Goal: Information Seeking & Learning: Get advice/opinions

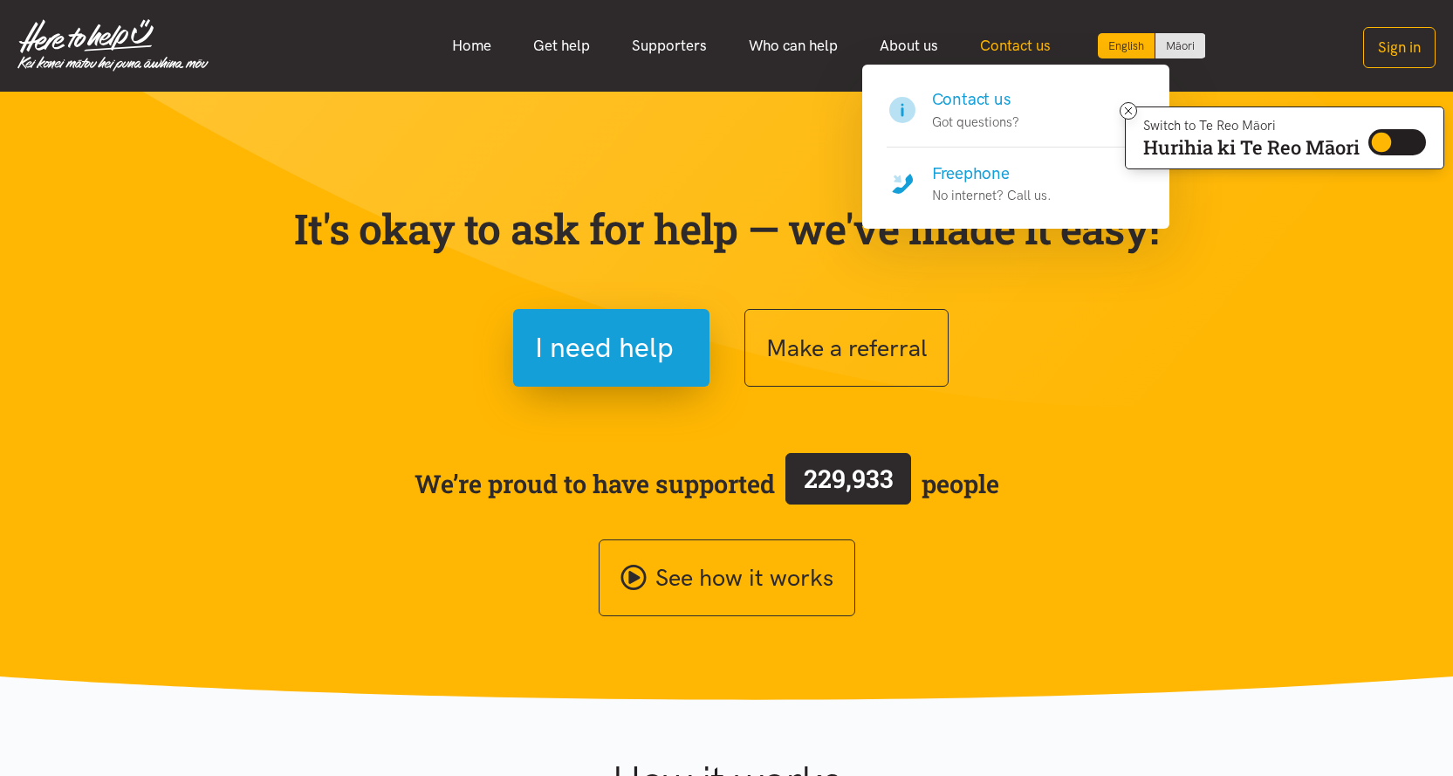
click at [1045, 38] on link "Contact us" at bounding box center [1015, 46] width 113 height 38
click at [972, 99] on h4 "Contact us" at bounding box center [975, 99] width 87 height 24
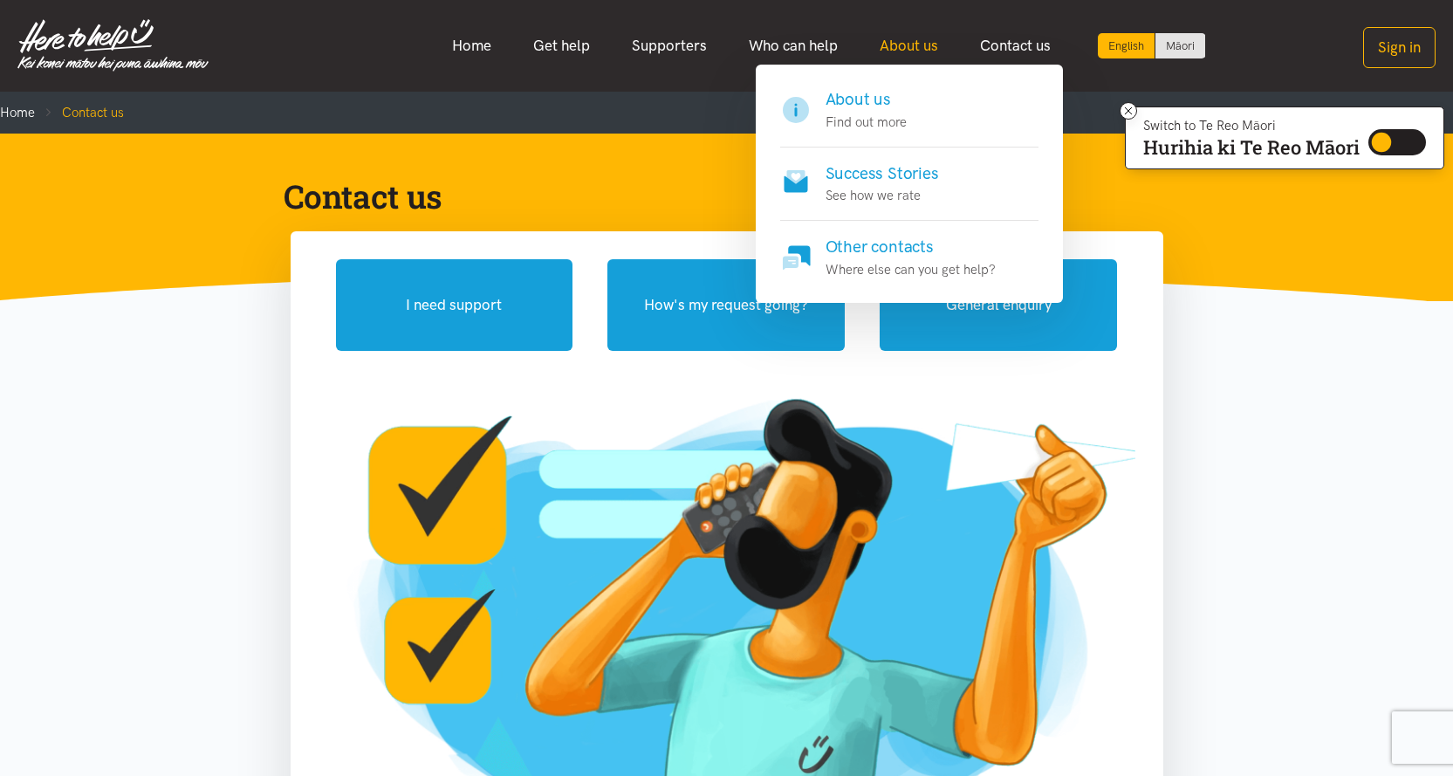
click at [913, 43] on link "About us" at bounding box center [909, 46] width 100 height 38
click at [882, 92] on h4 "About us" at bounding box center [866, 99] width 81 height 24
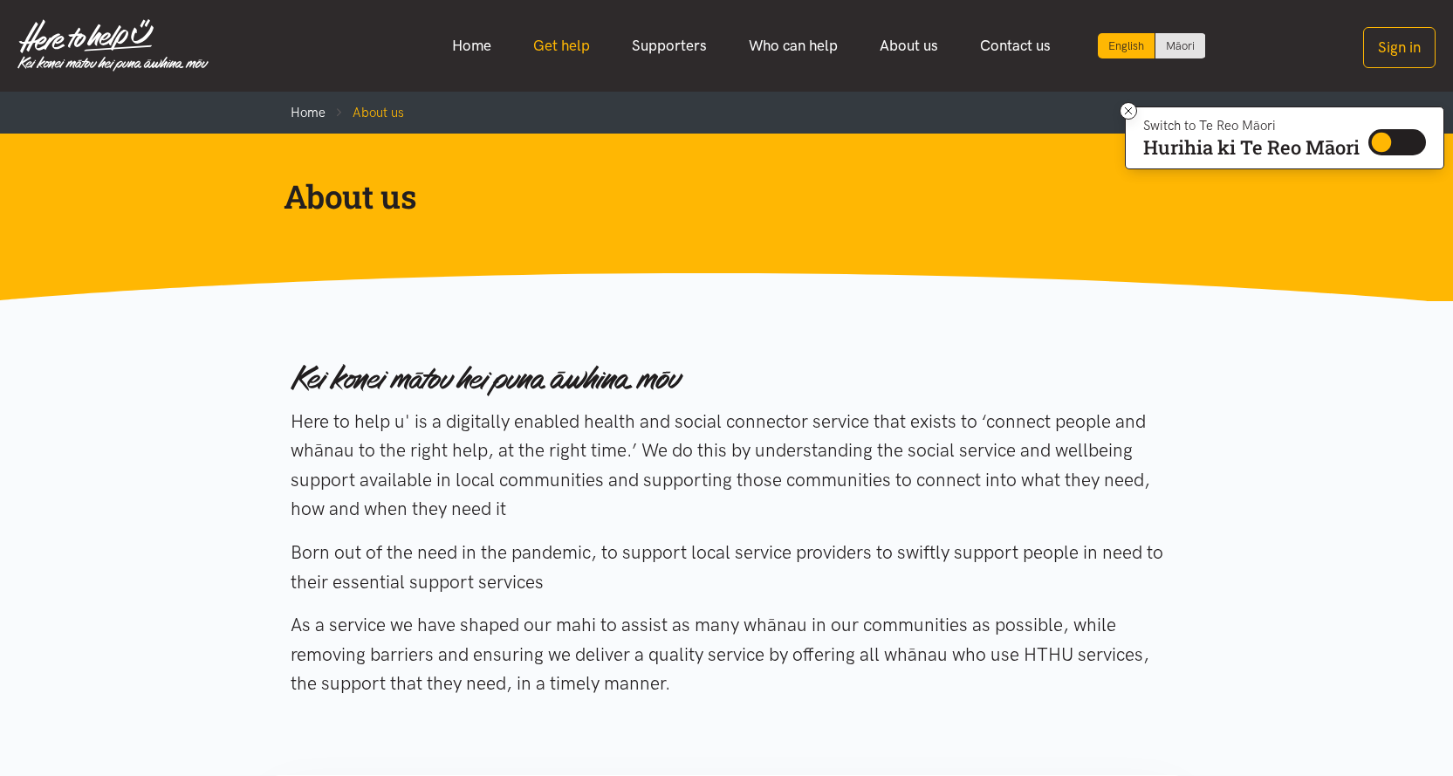
click at [557, 38] on link "Get help" at bounding box center [561, 46] width 99 height 38
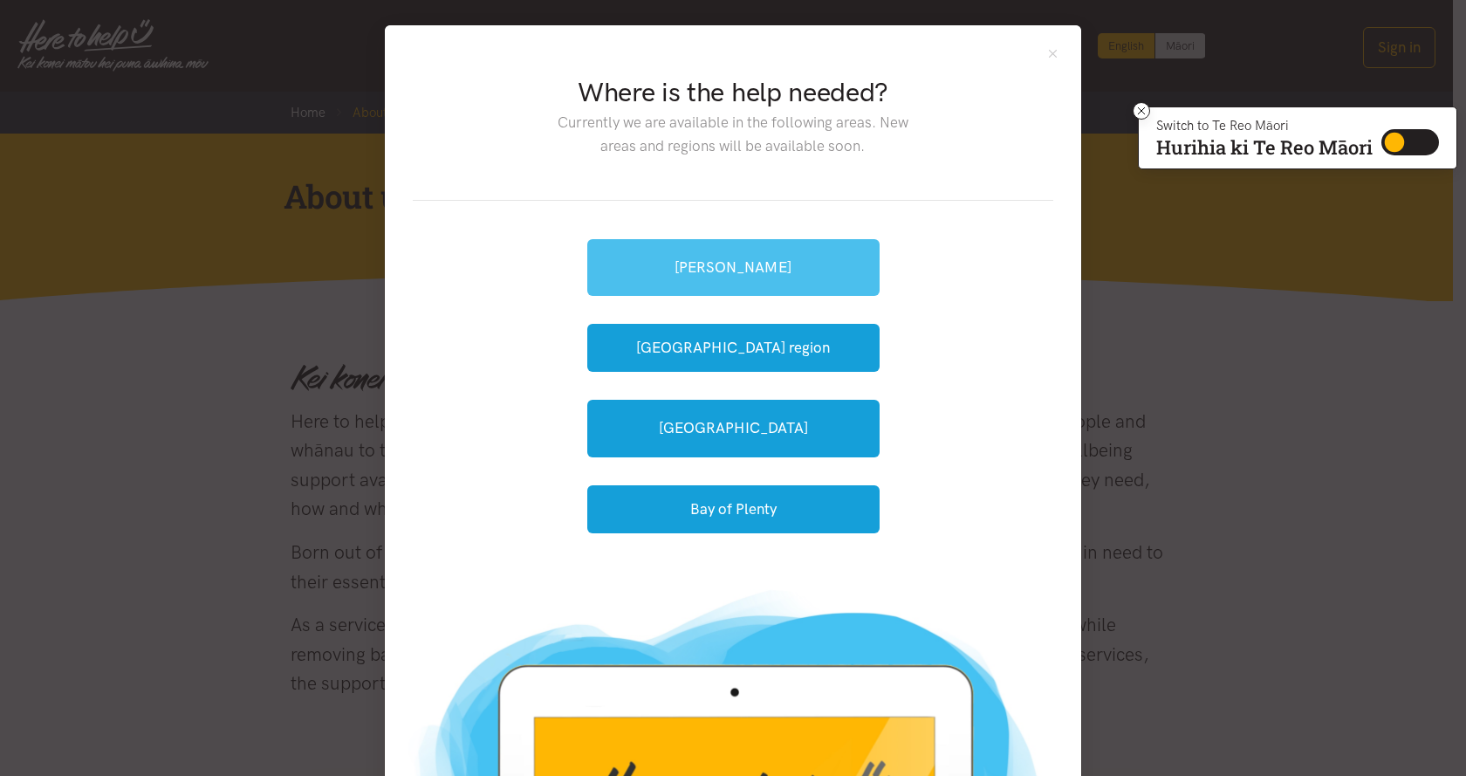
click at [847, 242] on link "[PERSON_NAME]" at bounding box center [733, 267] width 292 height 57
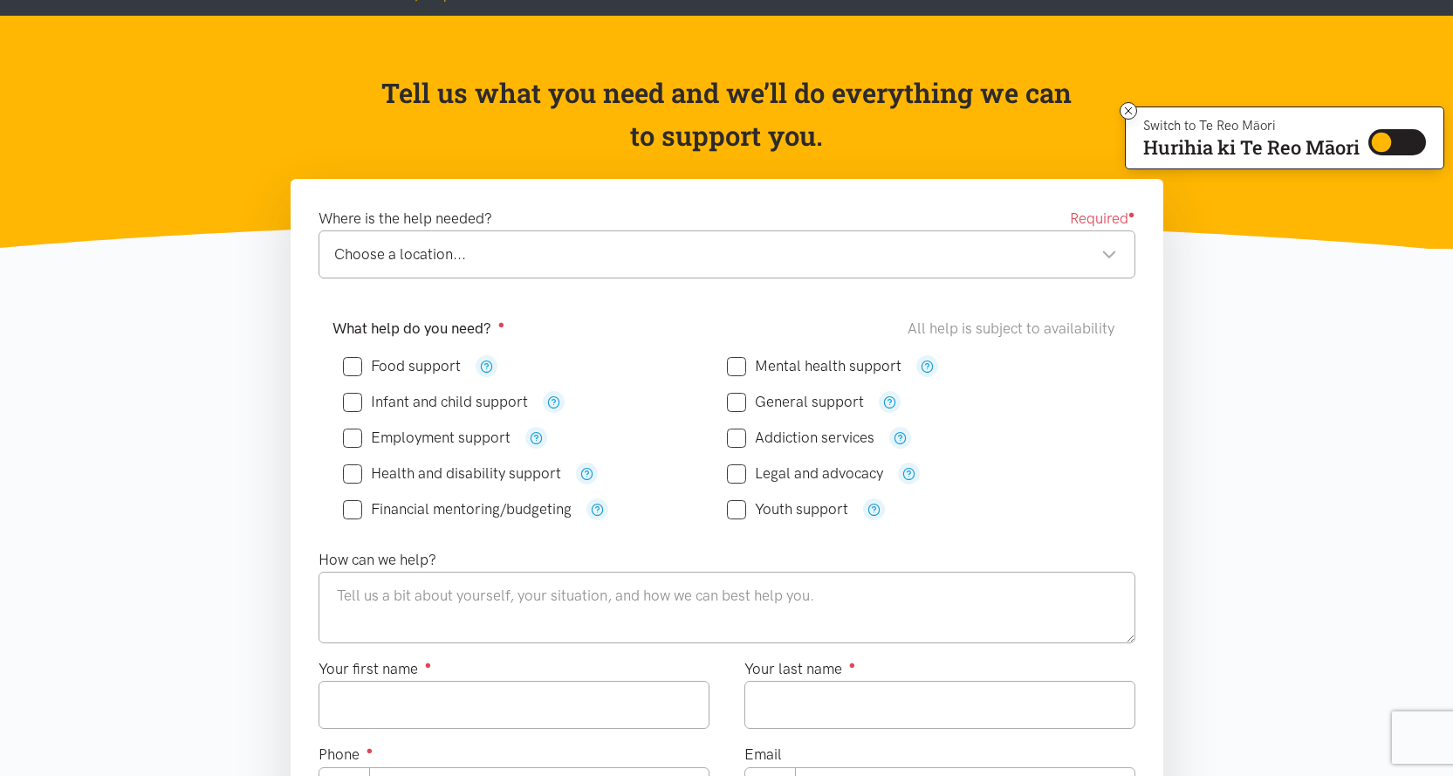
scroll to position [87, 0]
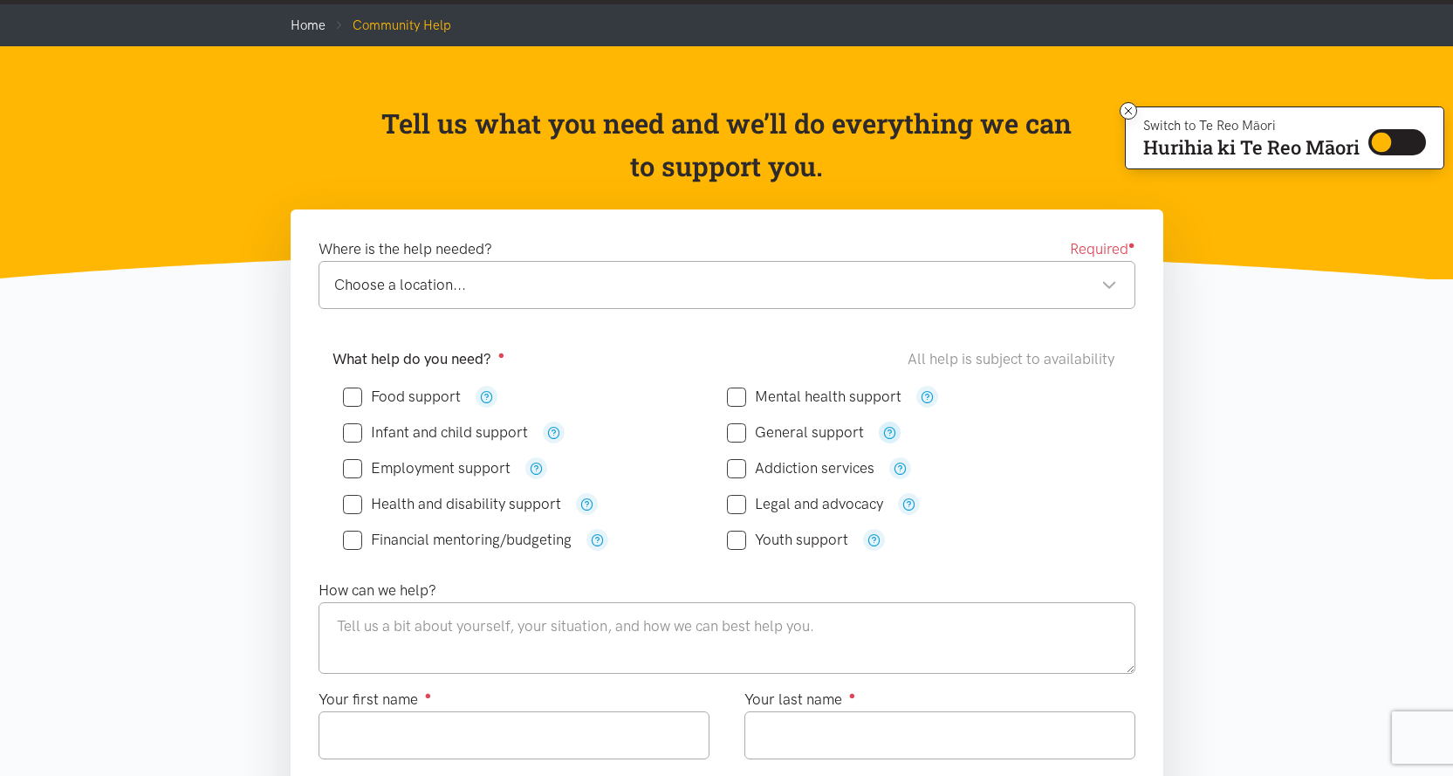
click at [886, 426] on icon "button" at bounding box center [889, 432] width 13 height 13
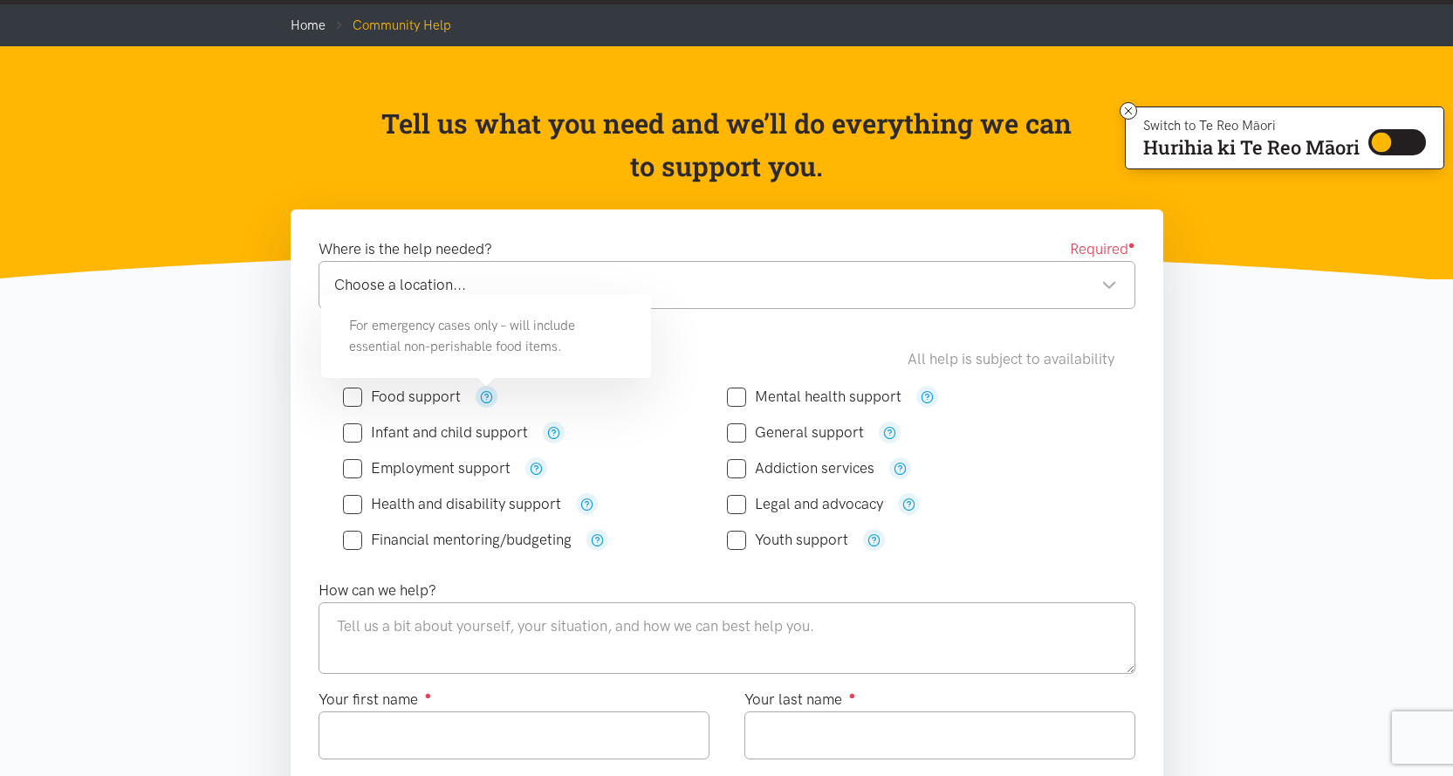
click at [485, 393] on icon "button" at bounding box center [486, 396] width 13 height 13
click at [552, 428] on icon "button" at bounding box center [553, 432] width 13 height 13
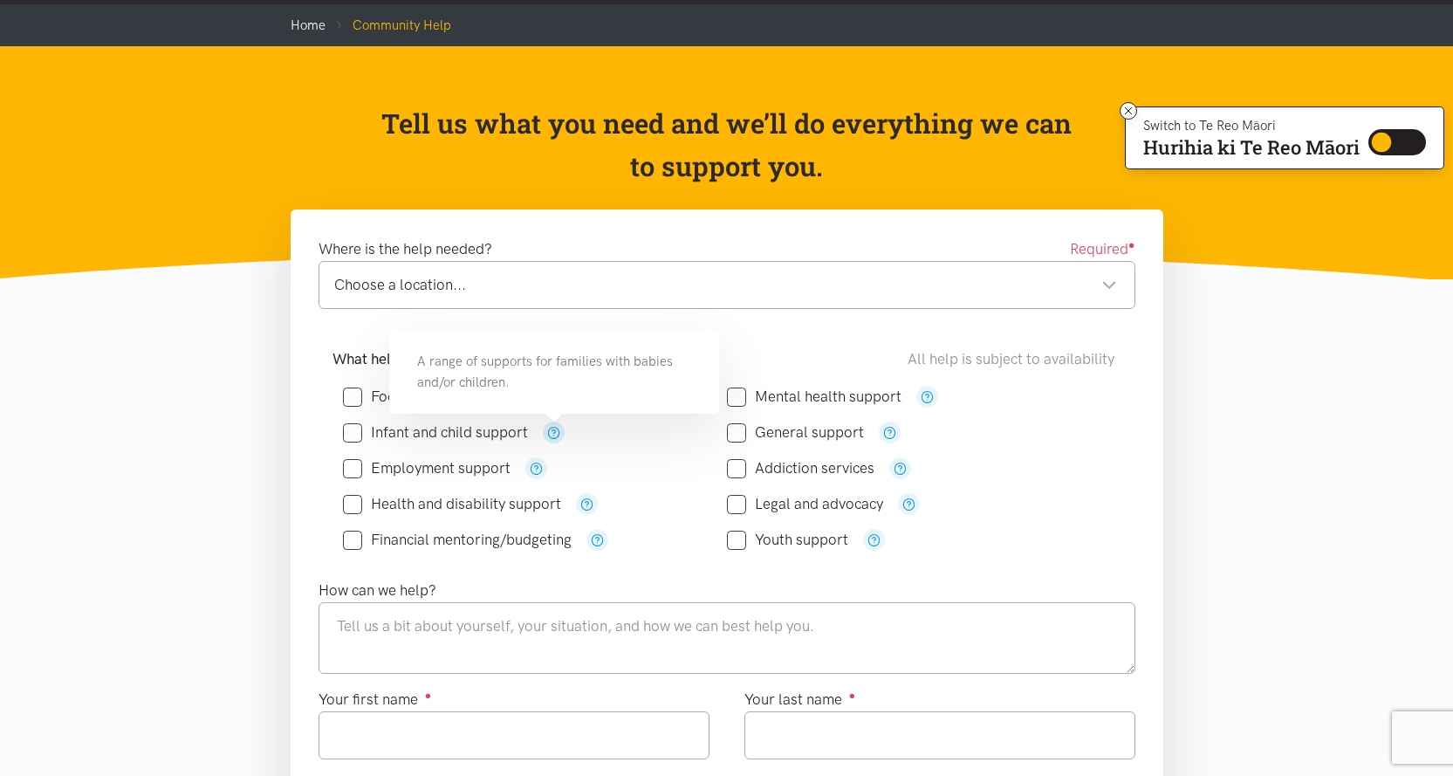
click at [552, 428] on icon "button" at bounding box center [553, 432] width 13 height 13
click at [524, 461] on div "Employment support" at bounding box center [535, 468] width 384 height 22
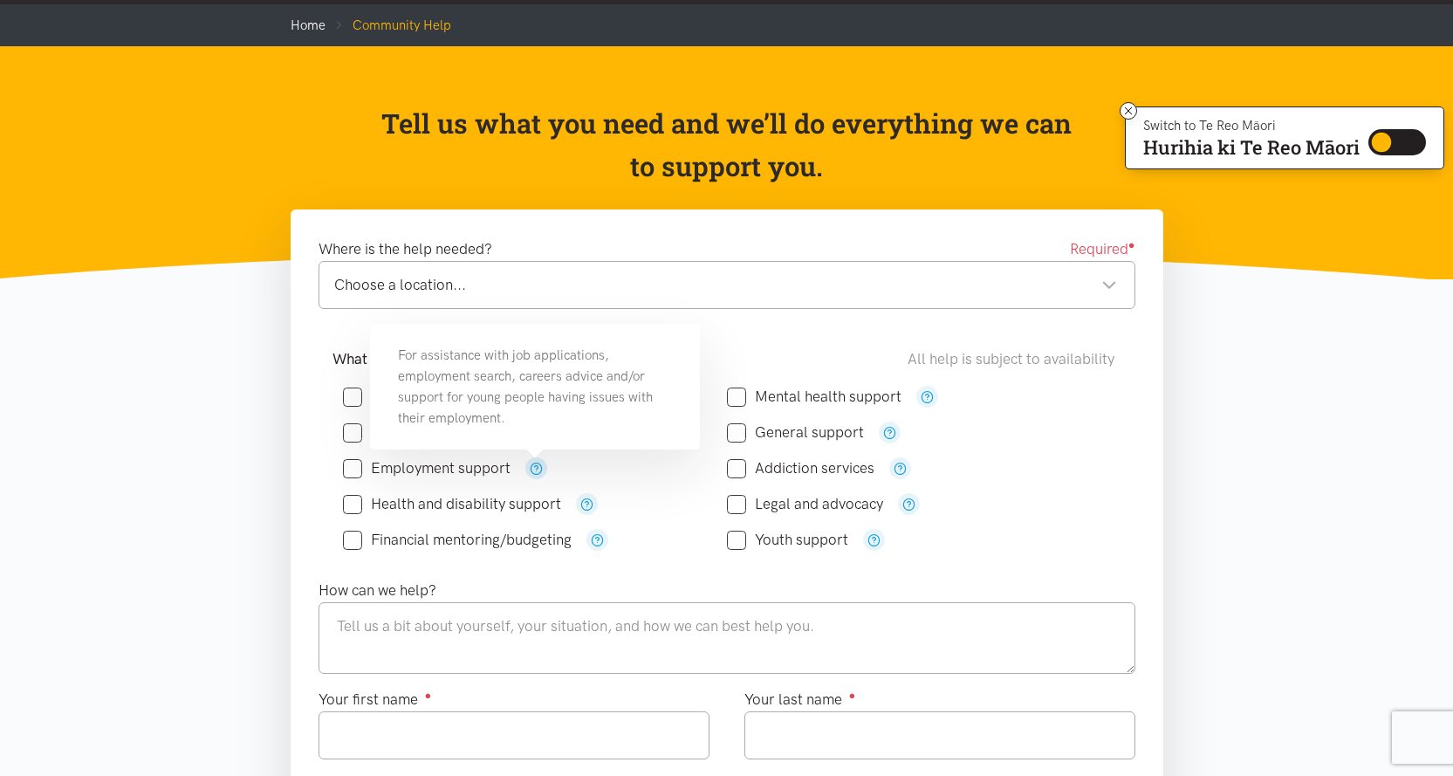
click at [531, 462] on icon "button" at bounding box center [536, 468] width 13 height 13
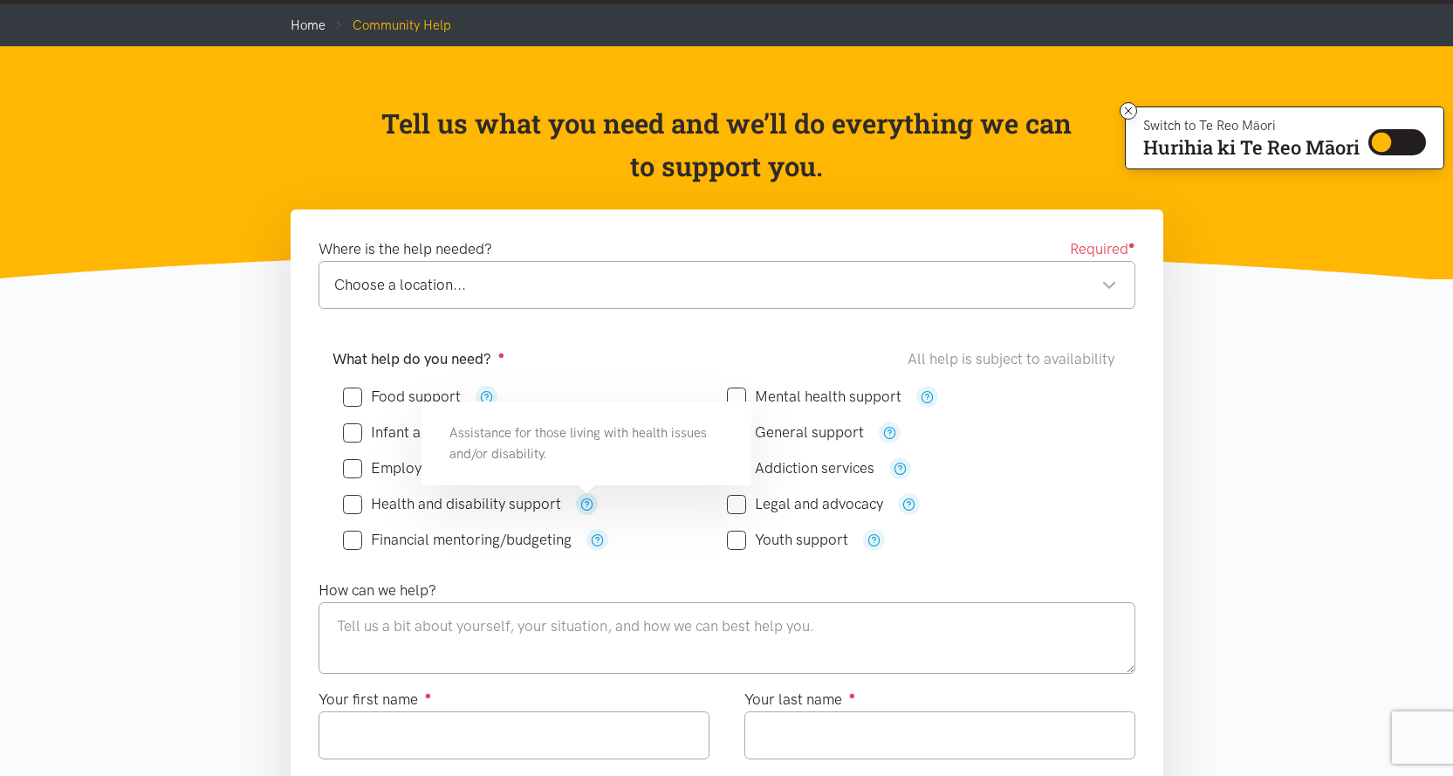
click at [582, 503] on icon "button" at bounding box center [586, 503] width 13 height 13
click at [595, 537] on icon "button" at bounding box center [597, 539] width 13 height 13
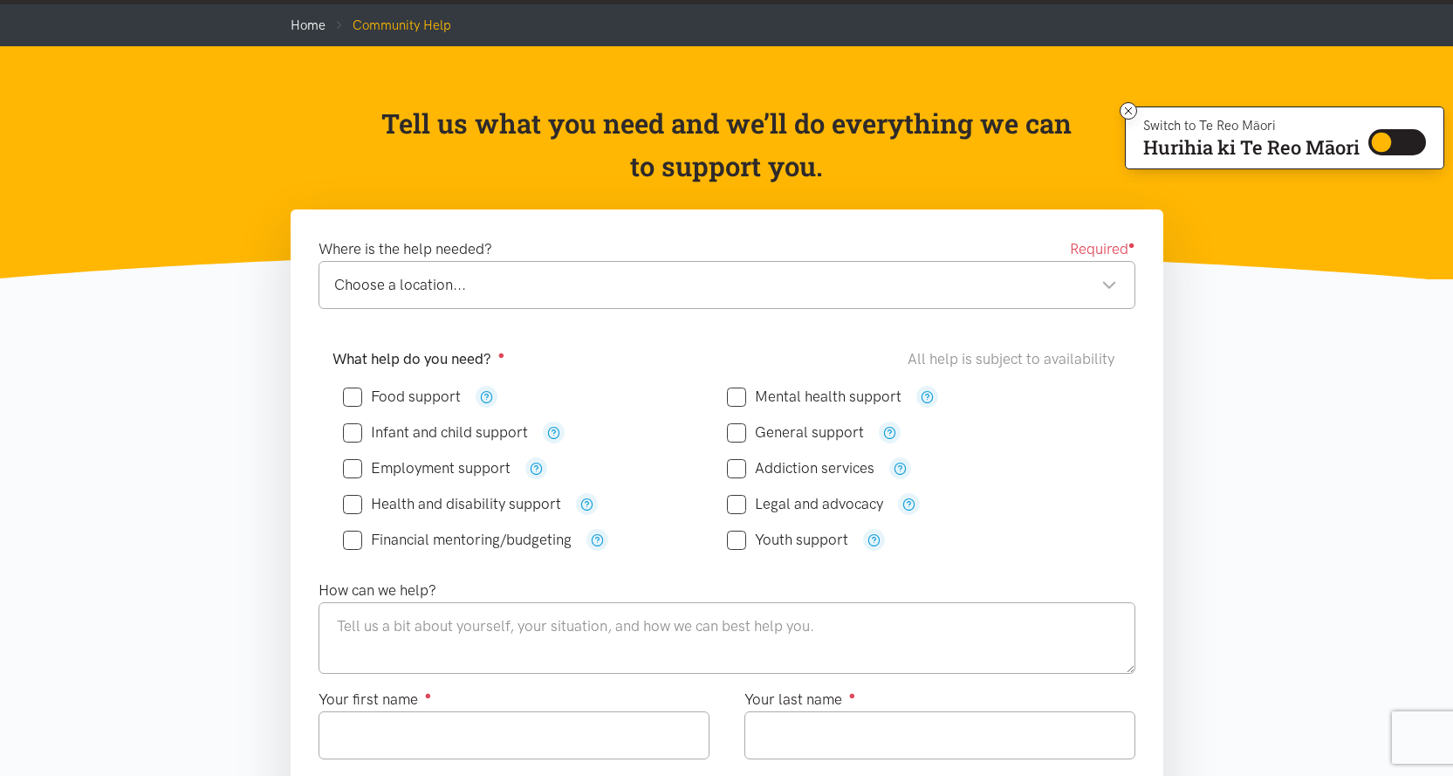
click at [1115, 511] on div "Food support" at bounding box center [726, 468] width 789 height 193
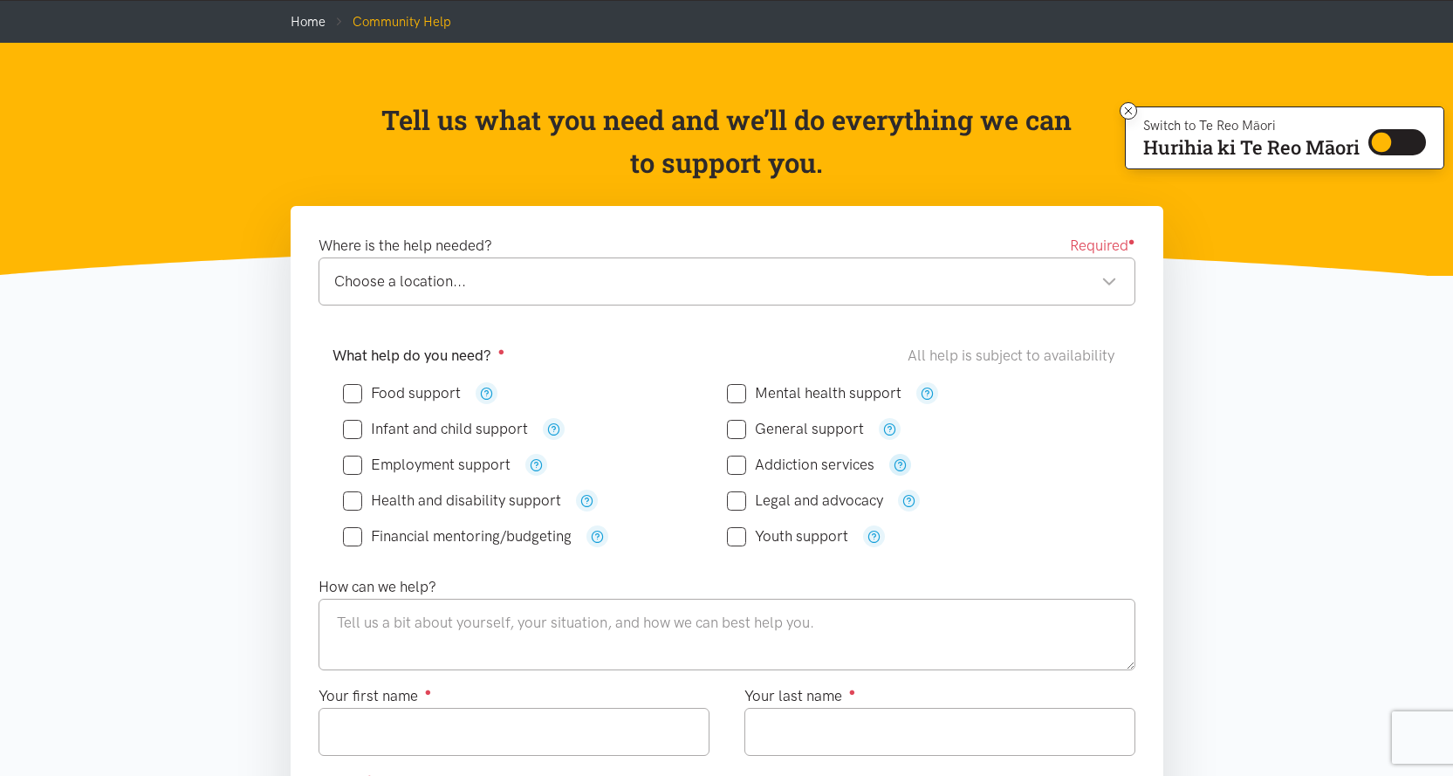
scroll to position [0, 0]
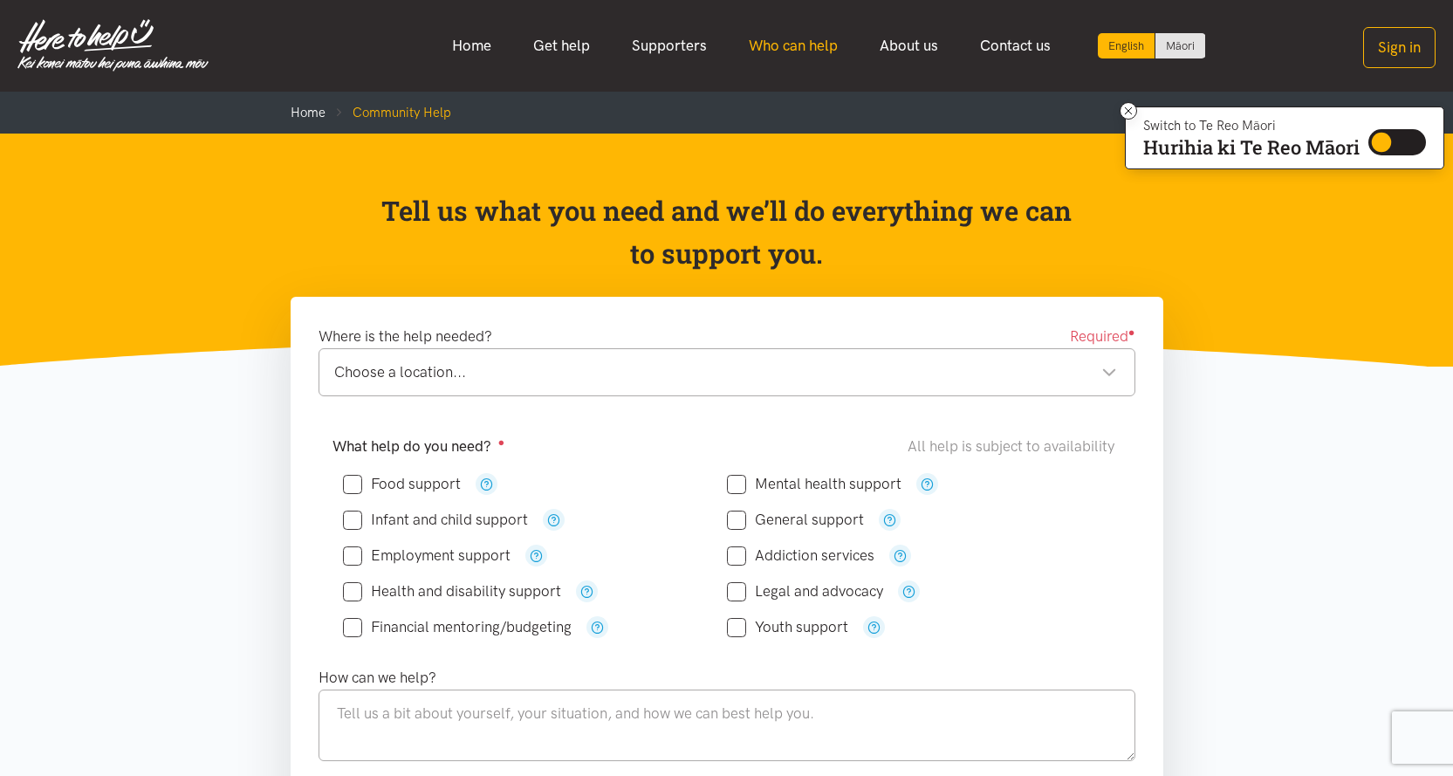
click at [781, 39] on link "Who can help" at bounding box center [793, 46] width 131 height 38
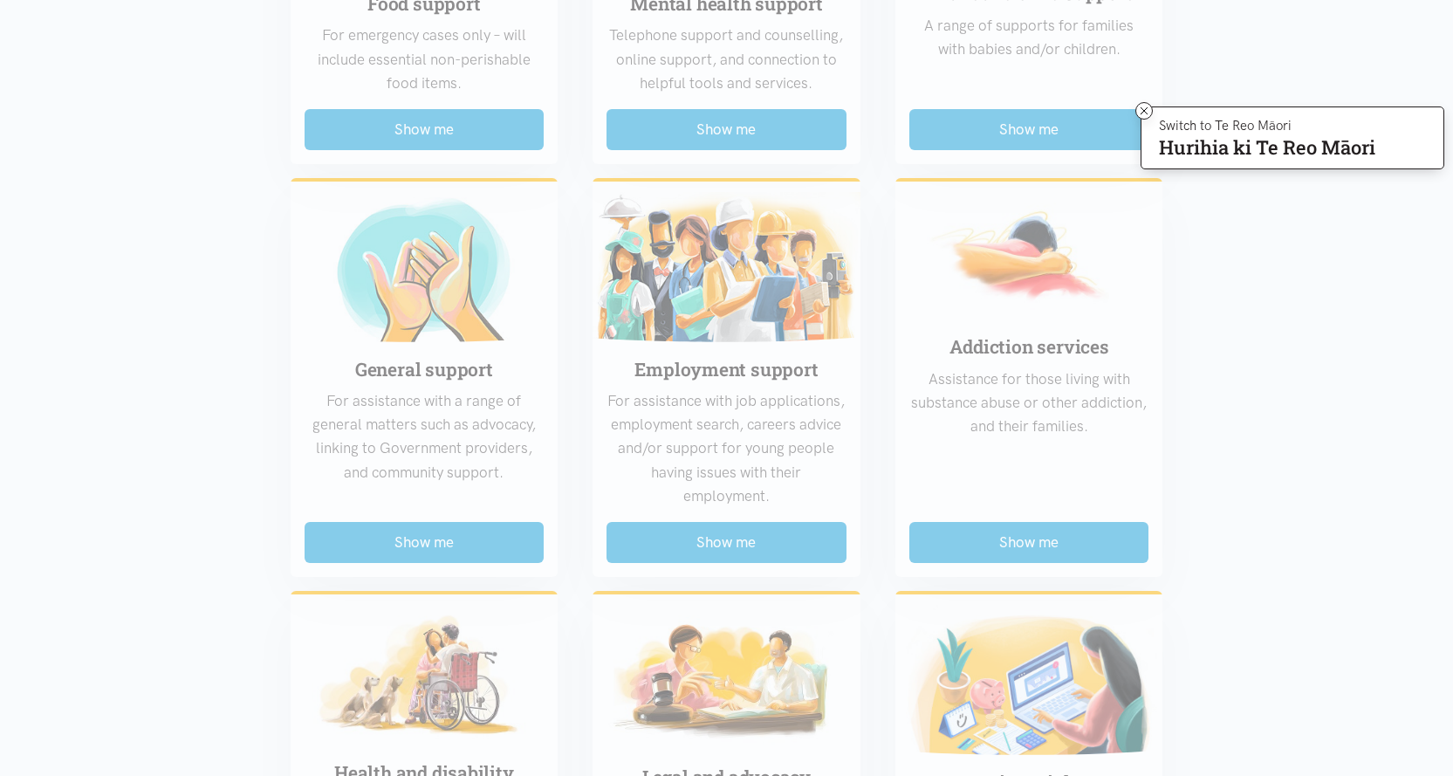
scroll to position [698, 0]
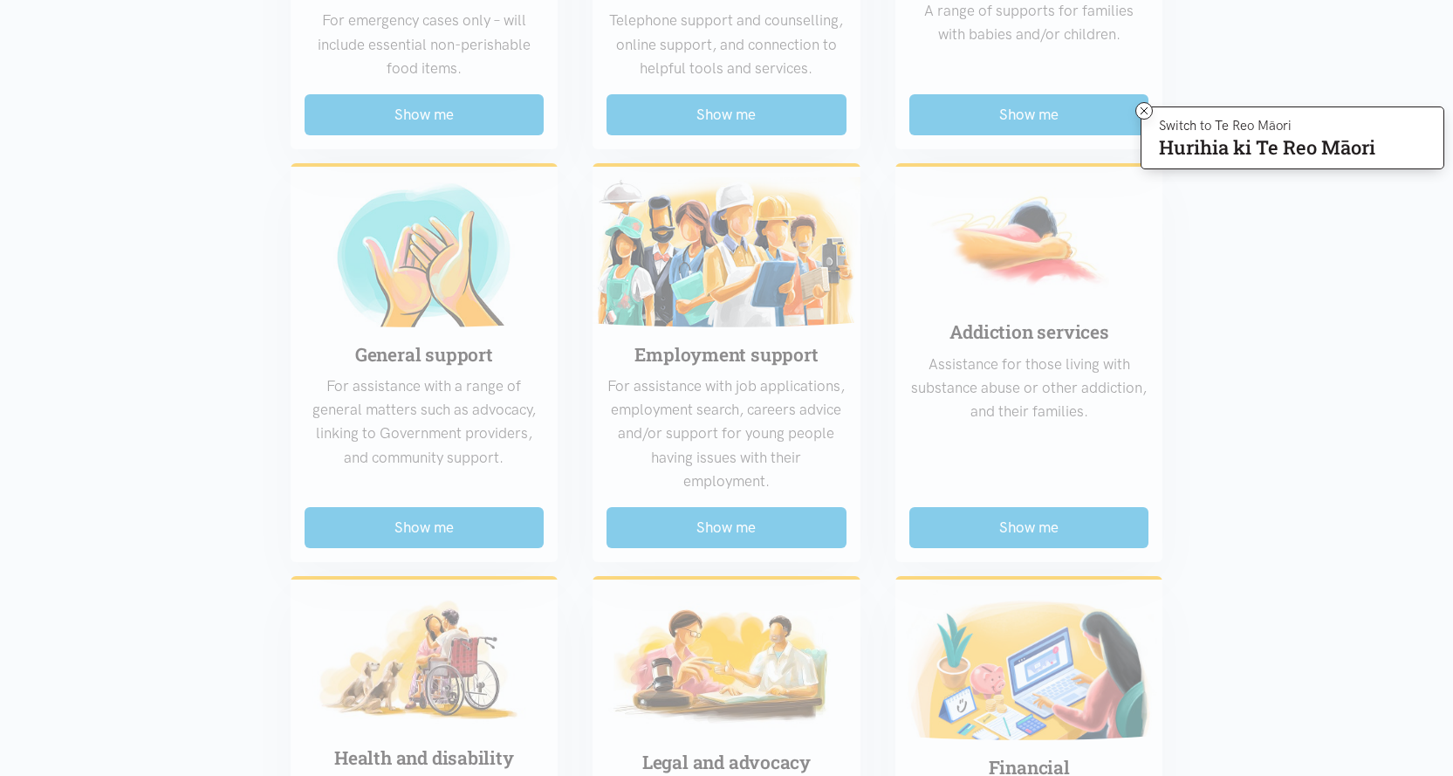
click at [497, 516] on div "Food support For emergency cases only – will include essential non-perishable f…" at bounding box center [727, 539] width 908 height 1511
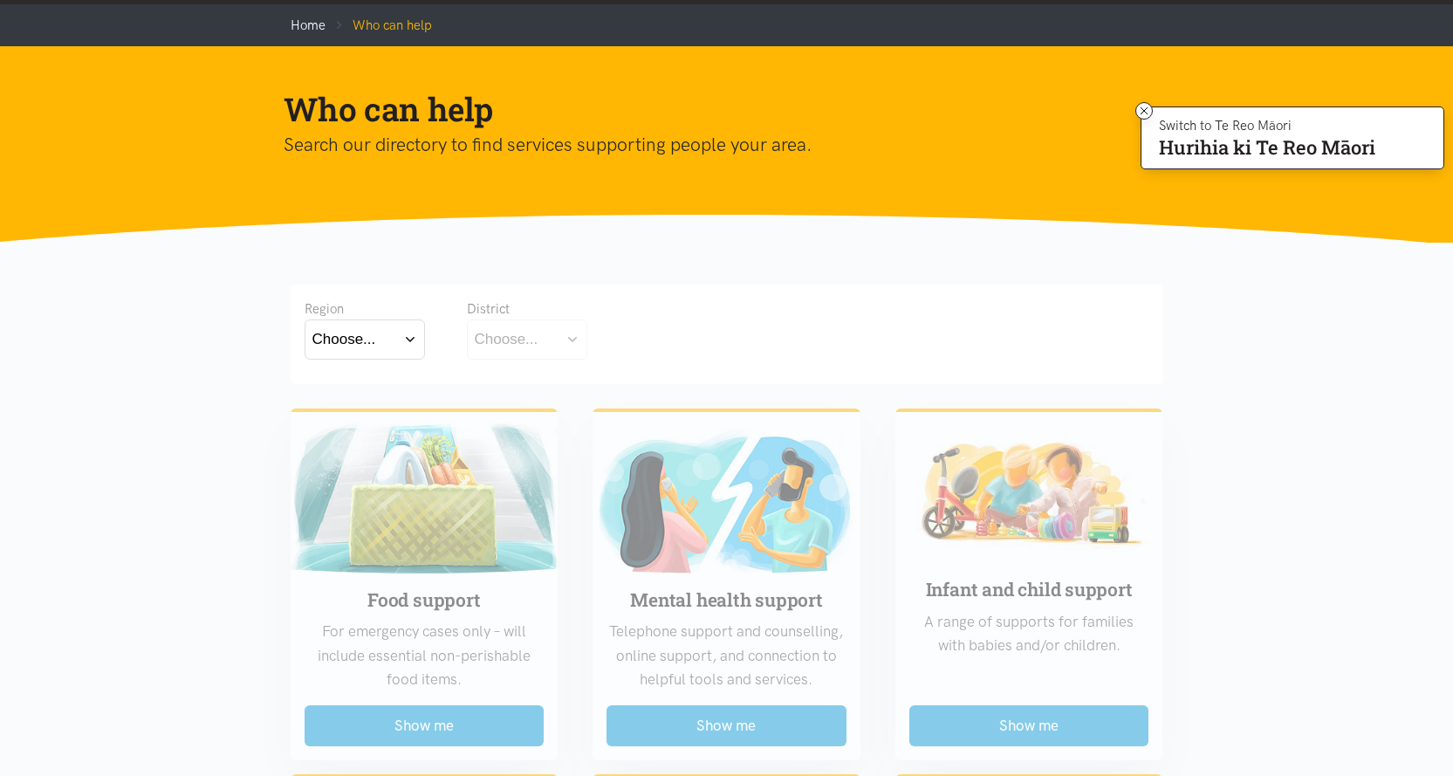
scroll to position [0, 0]
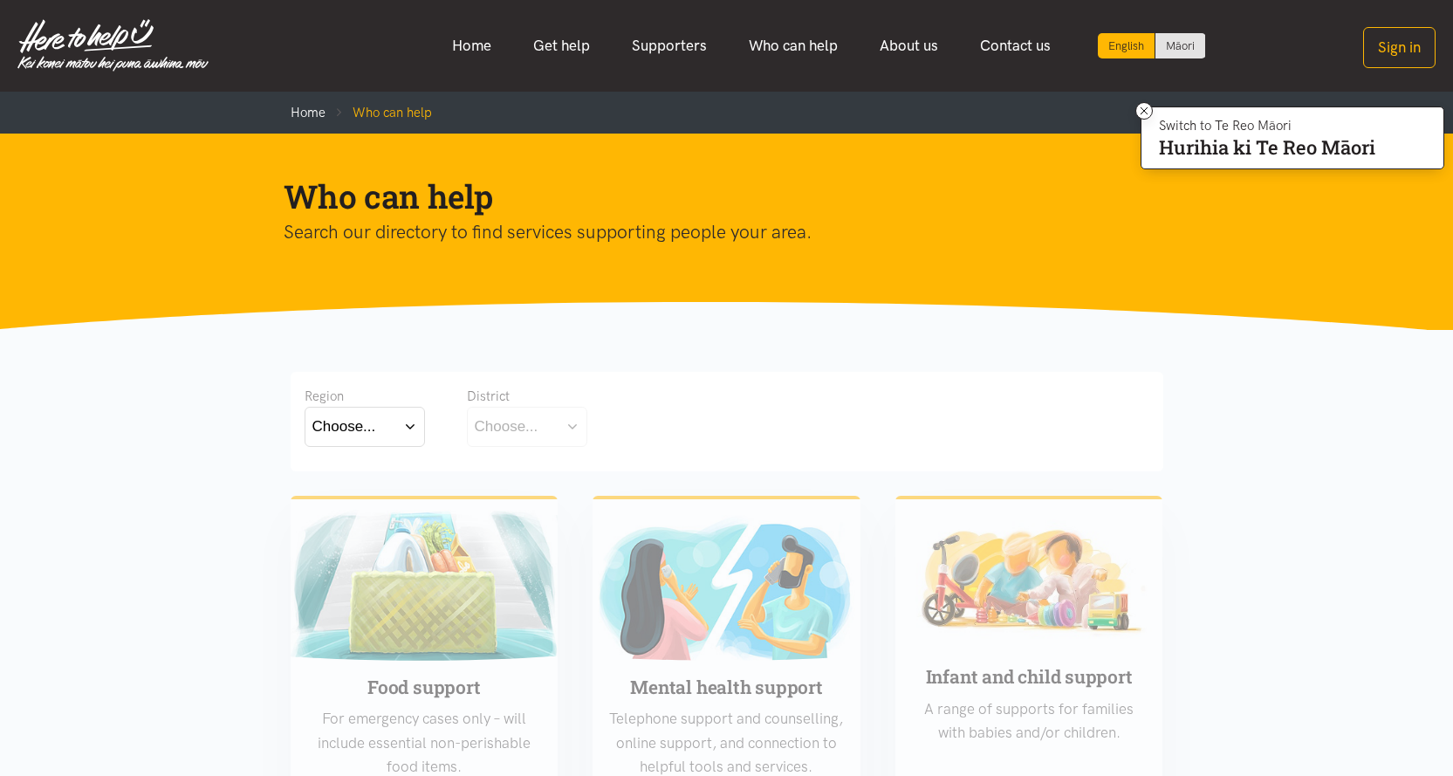
click at [402, 439] on button "Choose..." at bounding box center [365, 426] width 120 height 39
click at [363, 501] on label "Waikato" at bounding box center [364, 503] width 105 height 22
click at [0, 0] on input "Waikato" at bounding box center [0, 0] width 0 height 0
click at [549, 402] on div "District" at bounding box center [554, 396] width 175 height 21
click at [550, 414] on button "Choose..." at bounding box center [554, 426] width 175 height 39
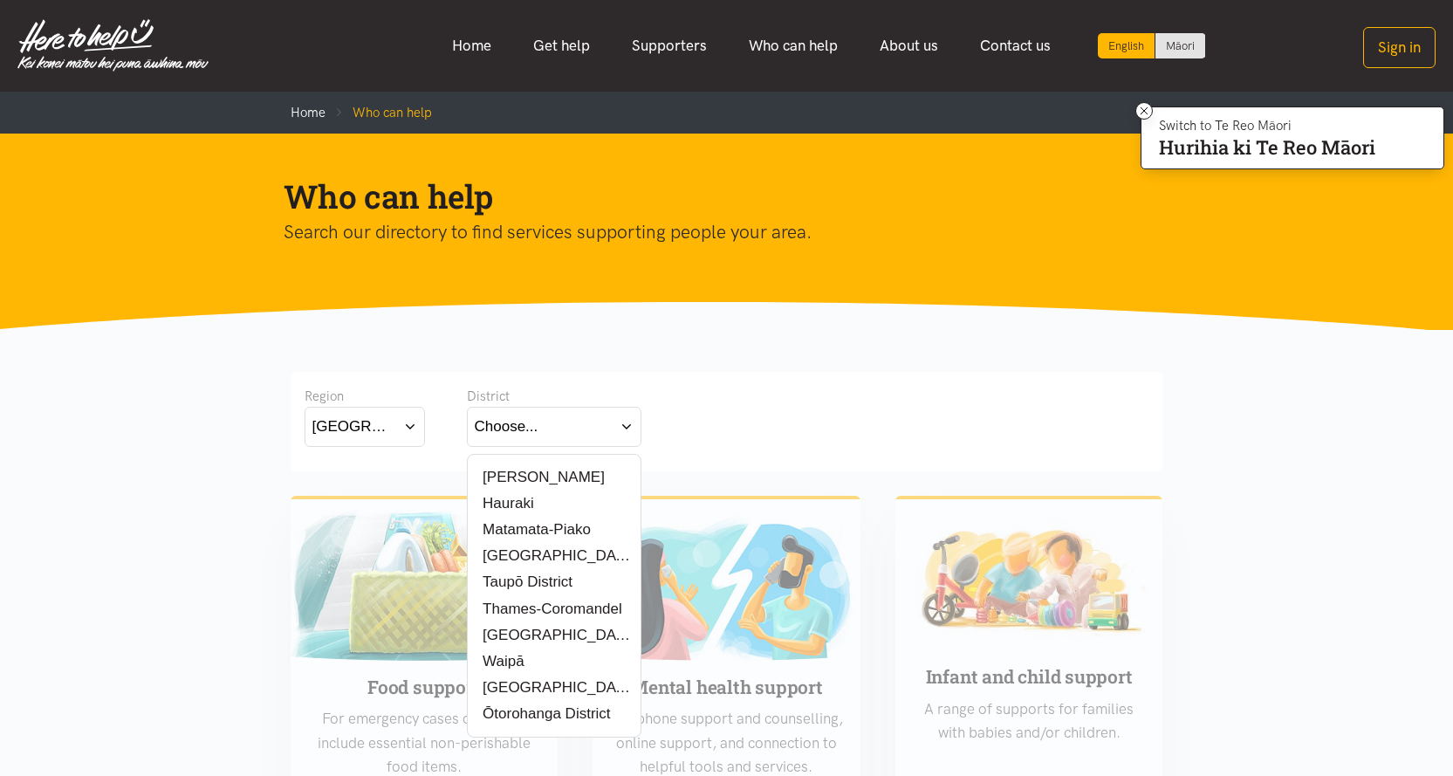
click at [520, 475] on label "[PERSON_NAME]" at bounding box center [540, 477] width 130 height 22
click at [0, 0] on input "[PERSON_NAME]" at bounding box center [0, 0] width 0 height 0
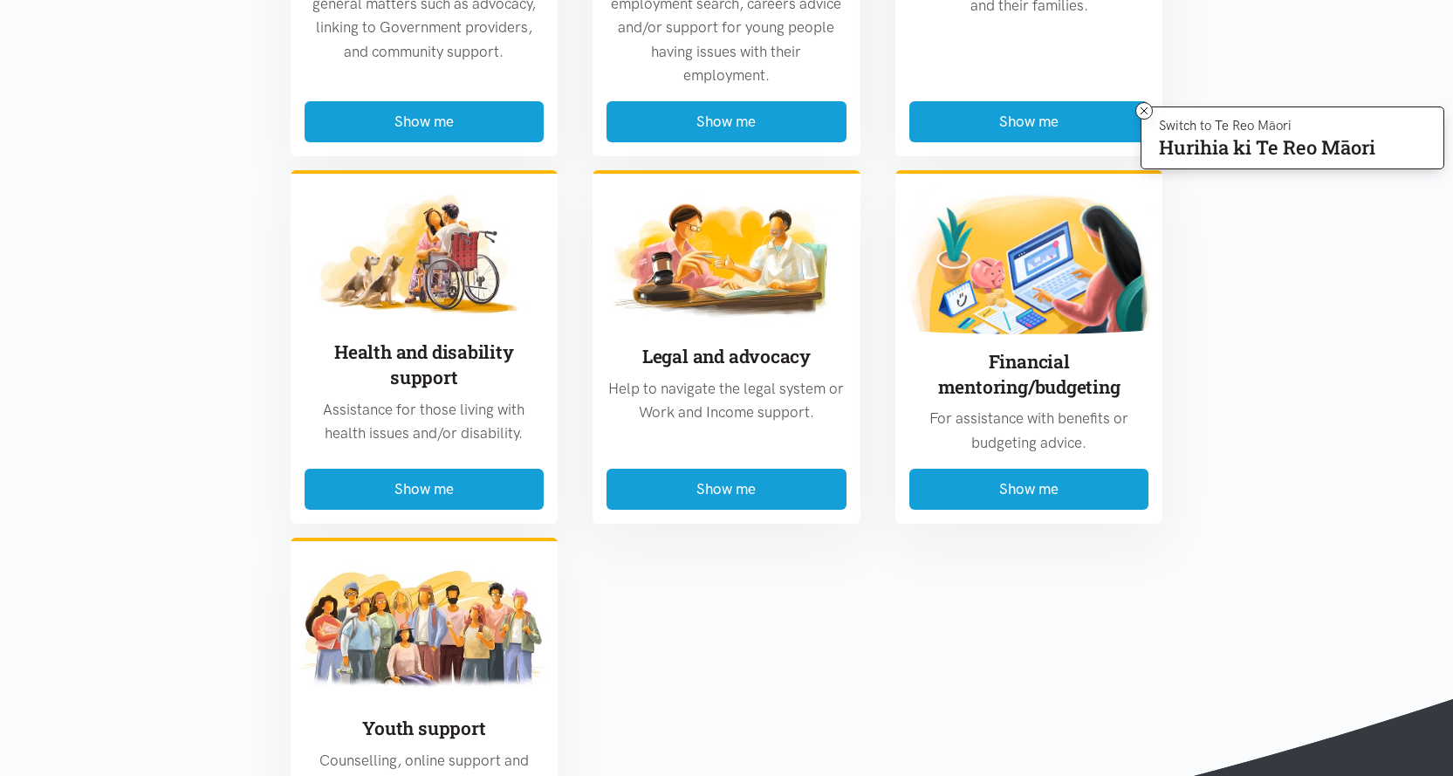
scroll to position [1135, 0]
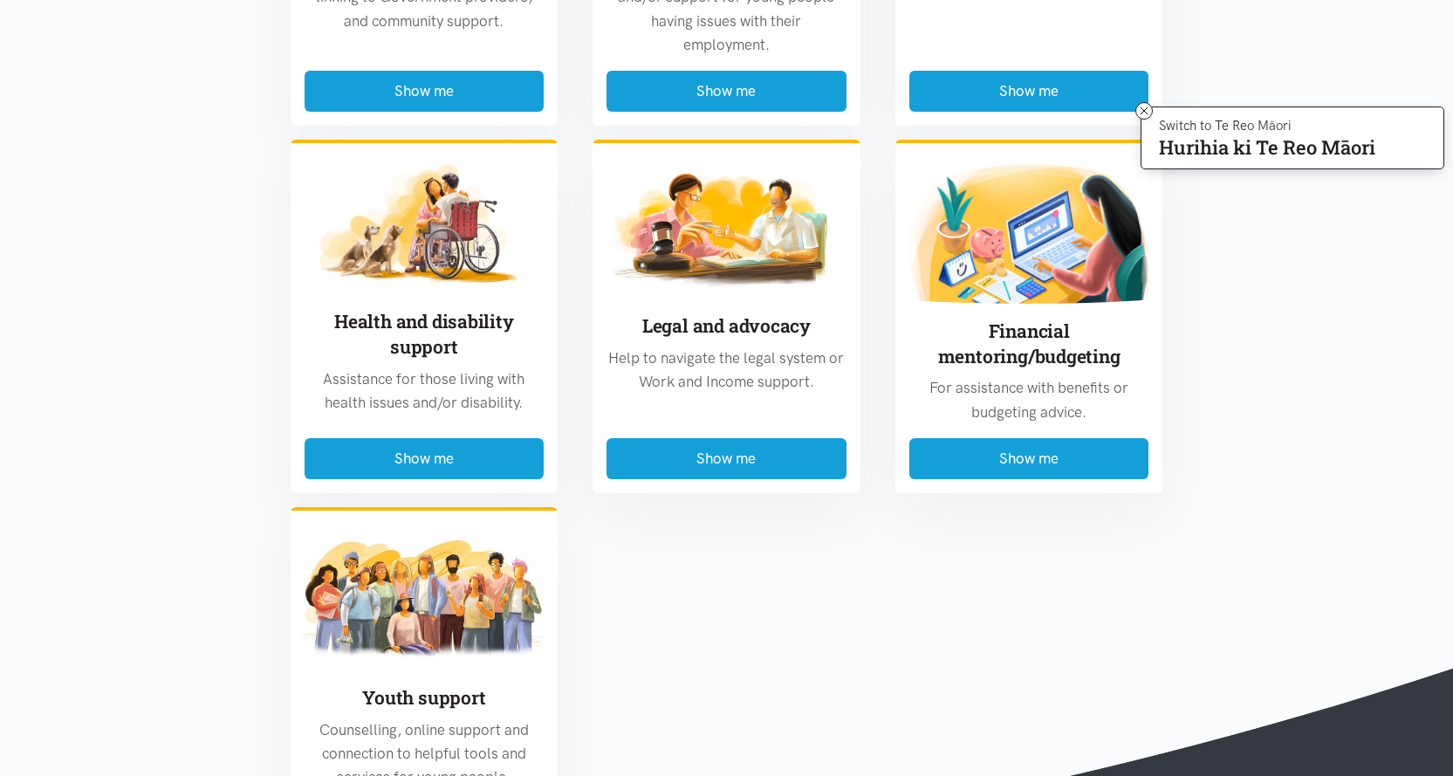
drag, startPoint x: 995, startPoint y: 469, endPoint x: 888, endPoint y: 460, distance: 107.7
click at [888, 460] on div "Financial mentoring/budgeting For assistance with benefits or budgeting advice.…" at bounding box center [1029, 309] width 303 height 367
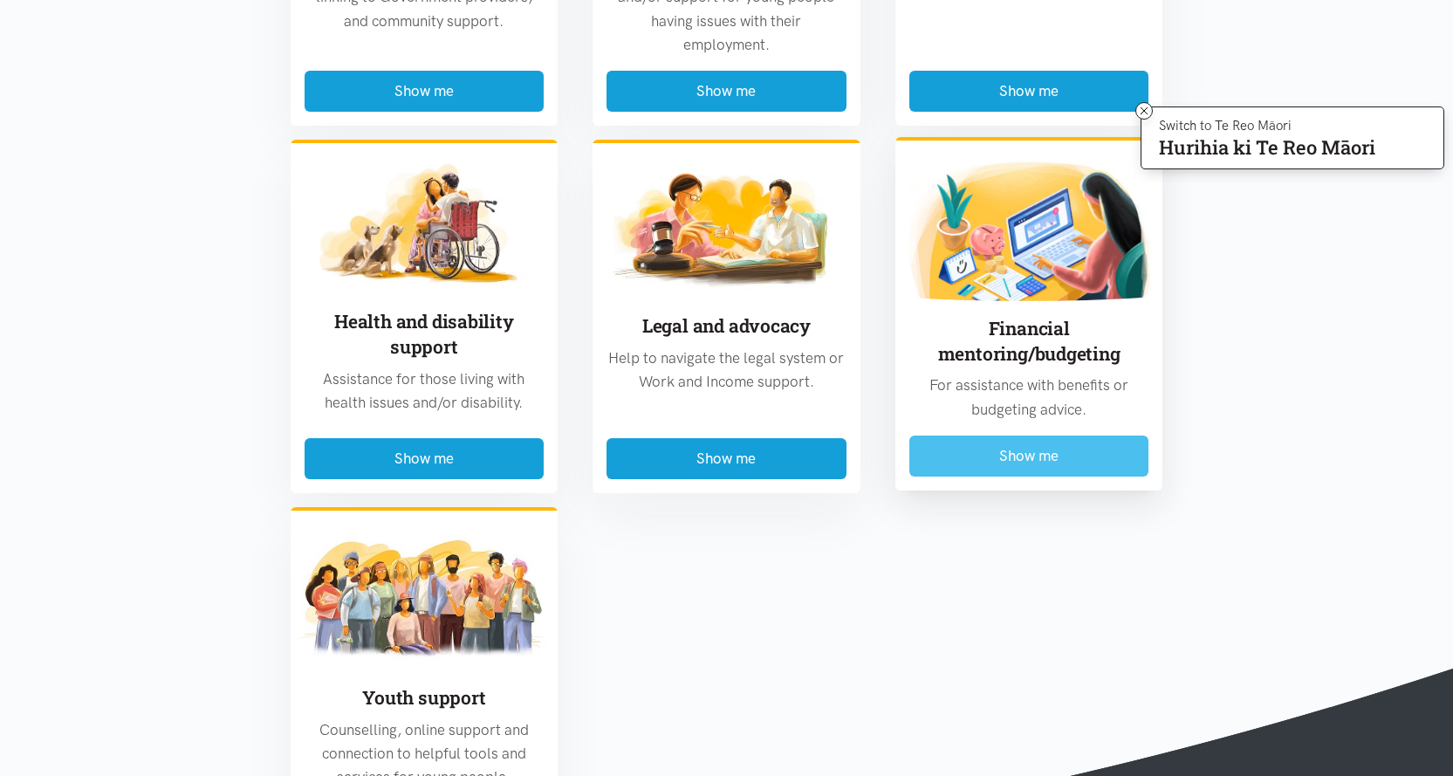
click at [971, 460] on button "Show me" at bounding box center [1029, 455] width 240 height 41
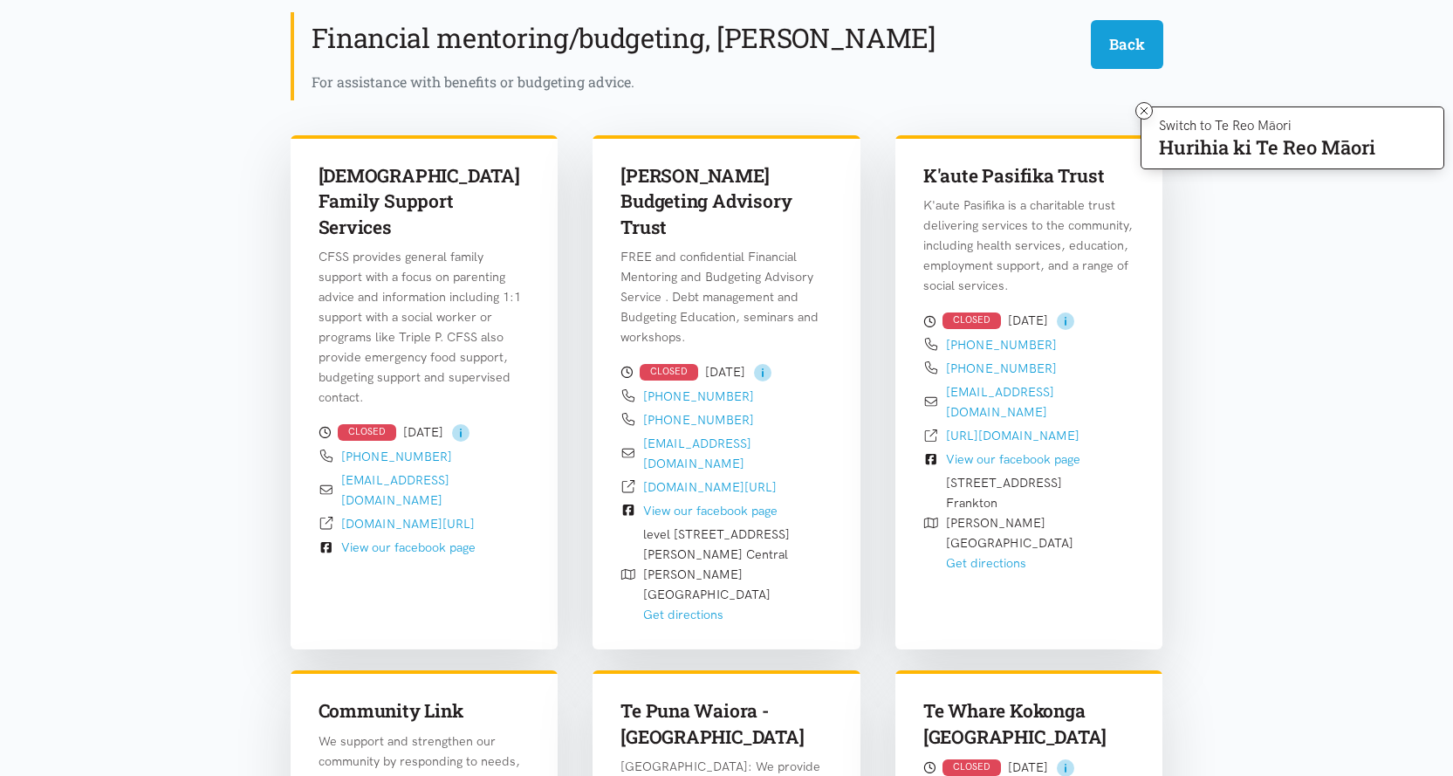
scroll to position [0, 0]
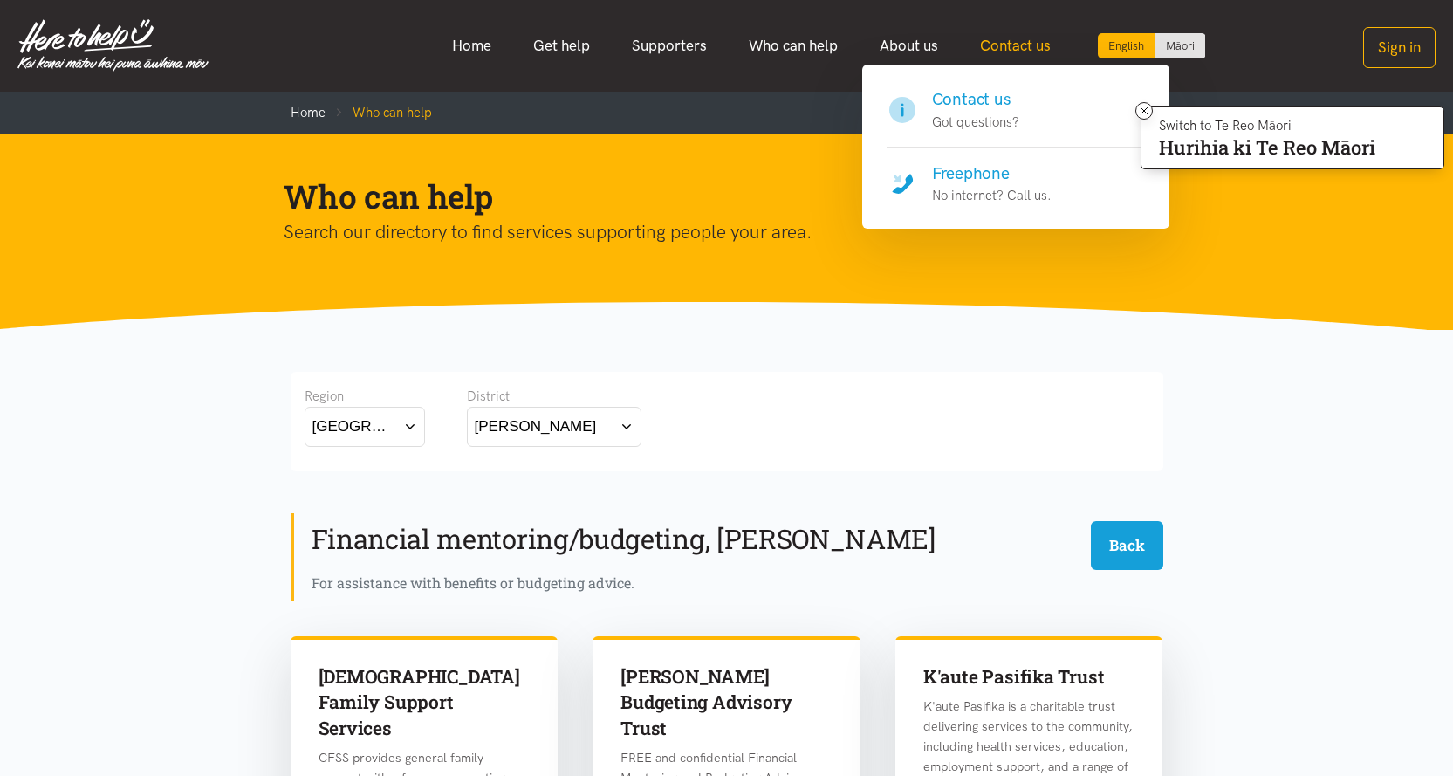
click at [995, 52] on link "Contact us" at bounding box center [1015, 46] width 113 height 38
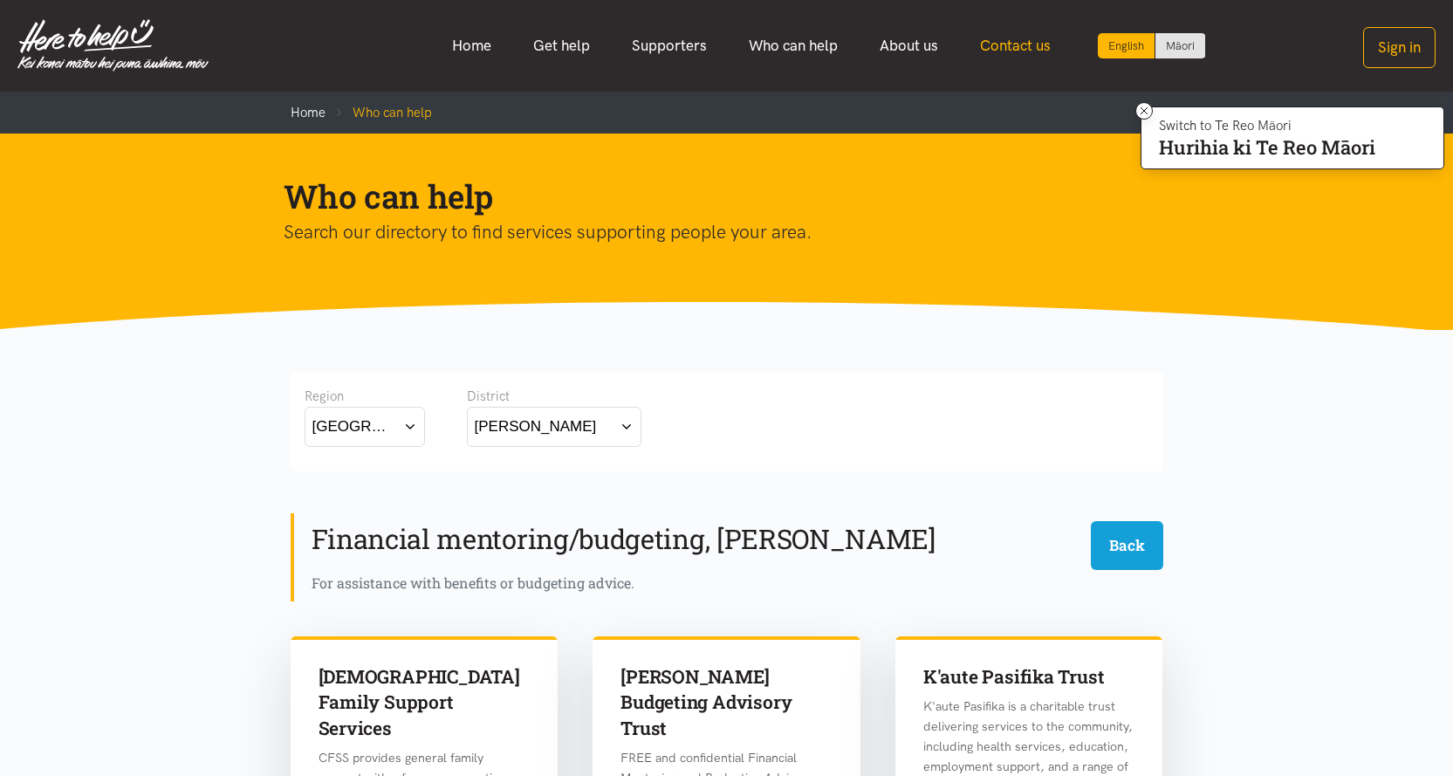
click at [1004, 44] on link "Contact us" at bounding box center [1015, 46] width 113 height 38
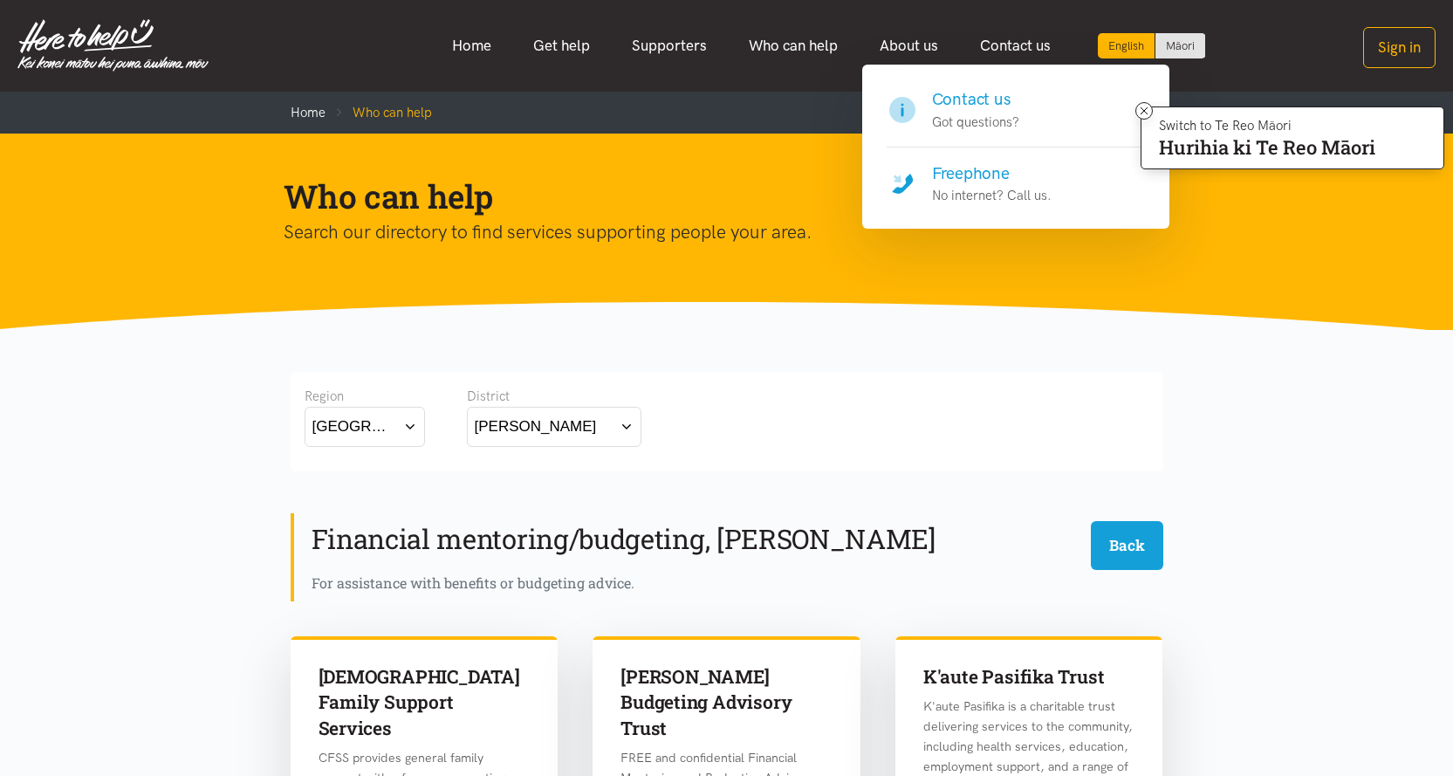
click at [985, 175] on h4 "Freephone" at bounding box center [992, 173] width 120 height 24
